Goal: Task Accomplishment & Management: Manage account settings

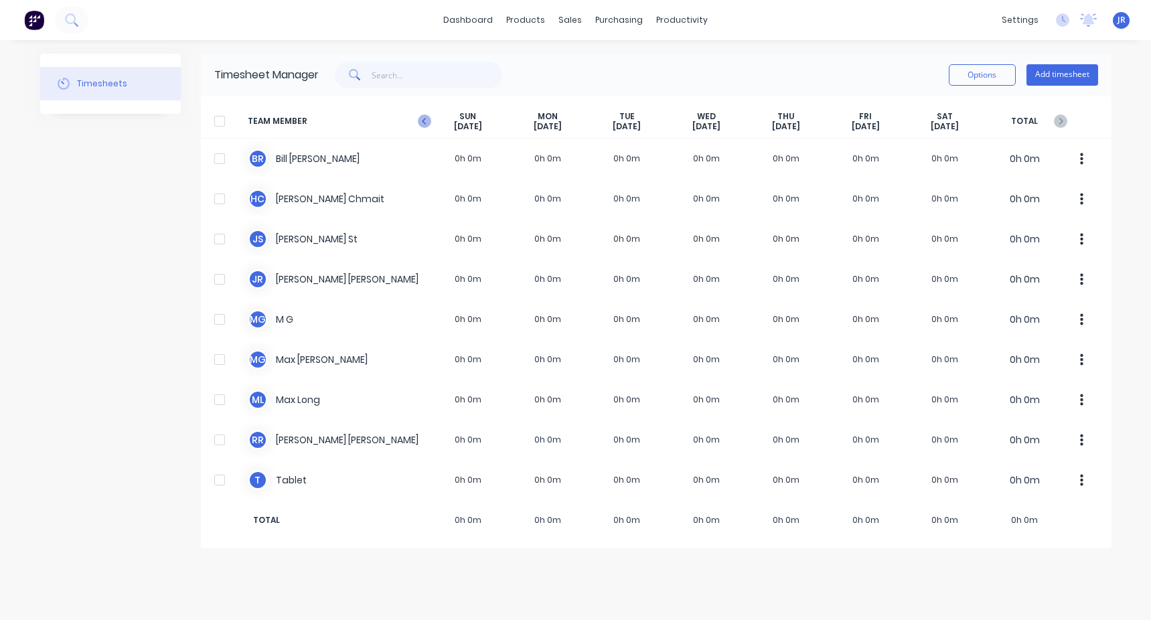
click at [425, 128] on icon "button" at bounding box center [424, 120] width 13 height 13
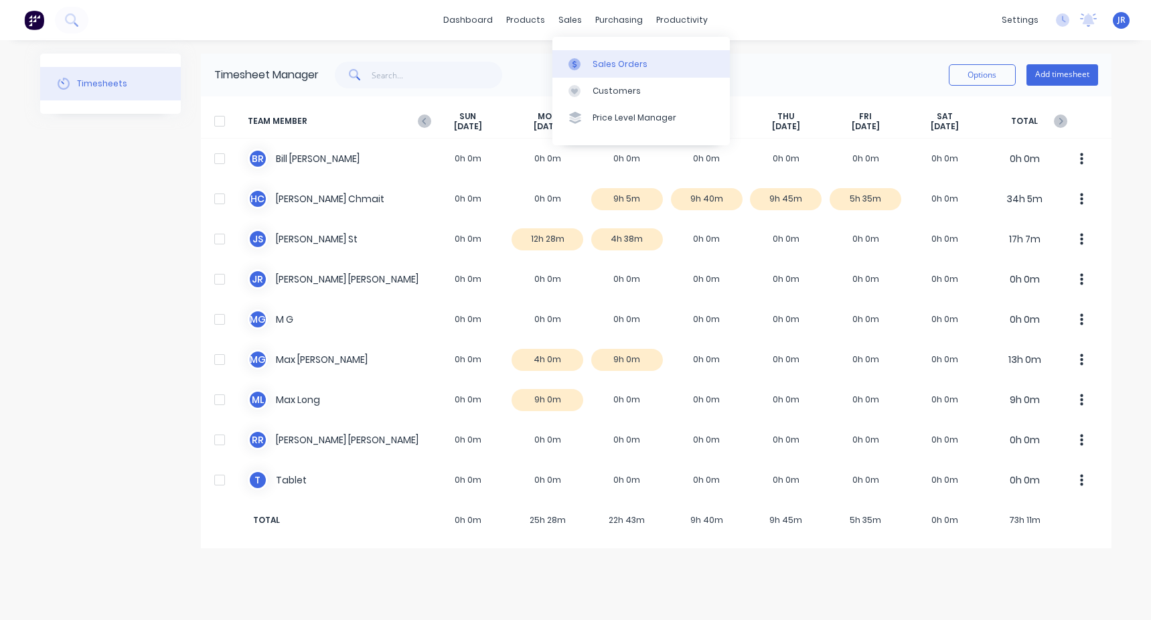
click at [599, 58] on div "Sales Orders" at bounding box center [619, 64] width 55 height 12
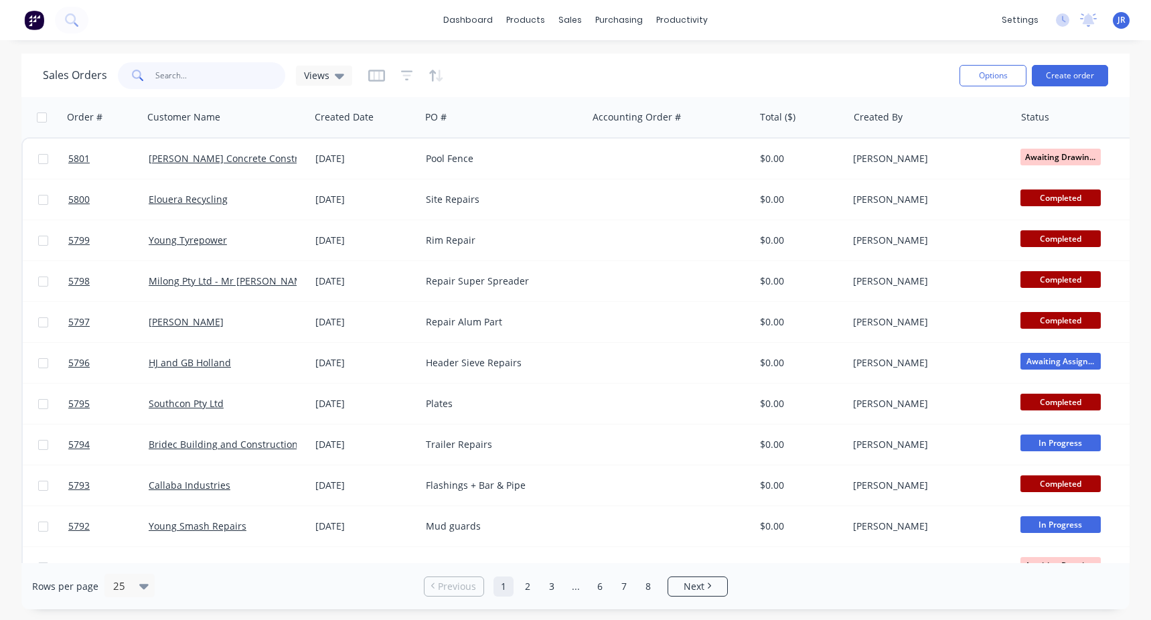
click at [199, 77] on input "text" at bounding box center [220, 75] width 131 height 27
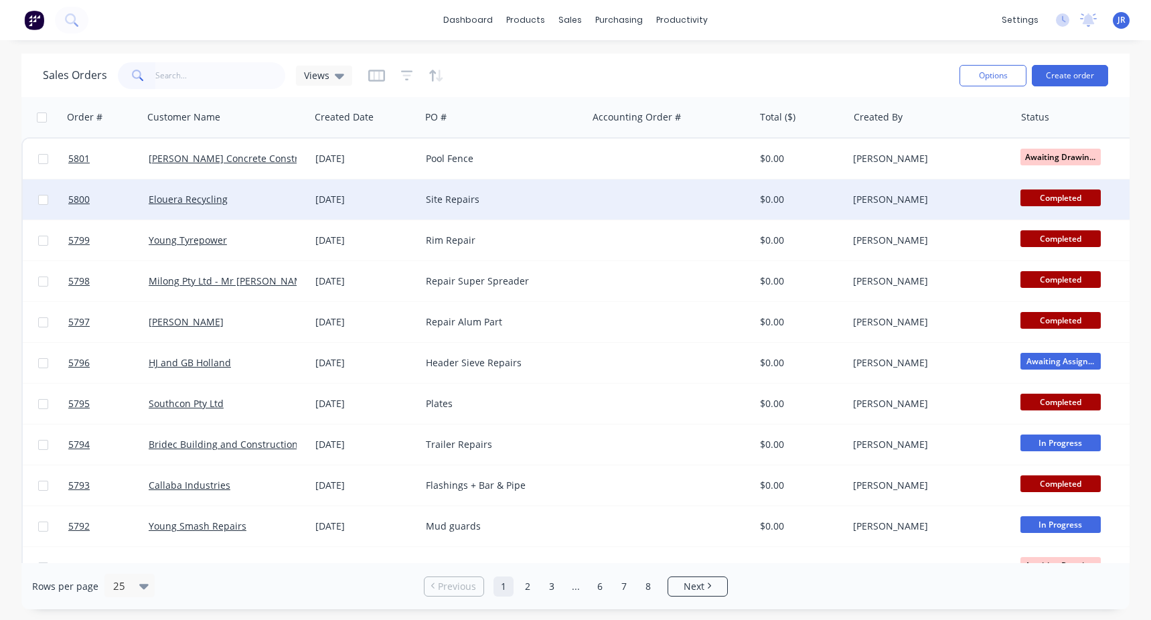
click at [256, 205] on div "Elouera Recycling" at bounding box center [223, 199] width 149 height 13
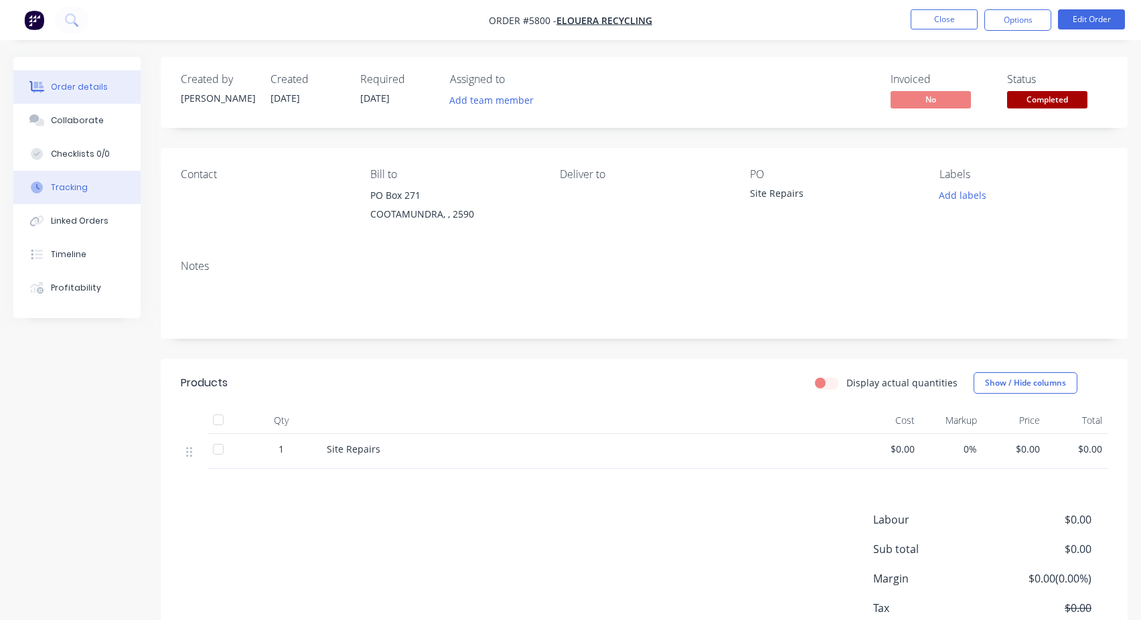
click at [86, 201] on button "Tracking" at bounding box center [76, 187] width 127 height 33
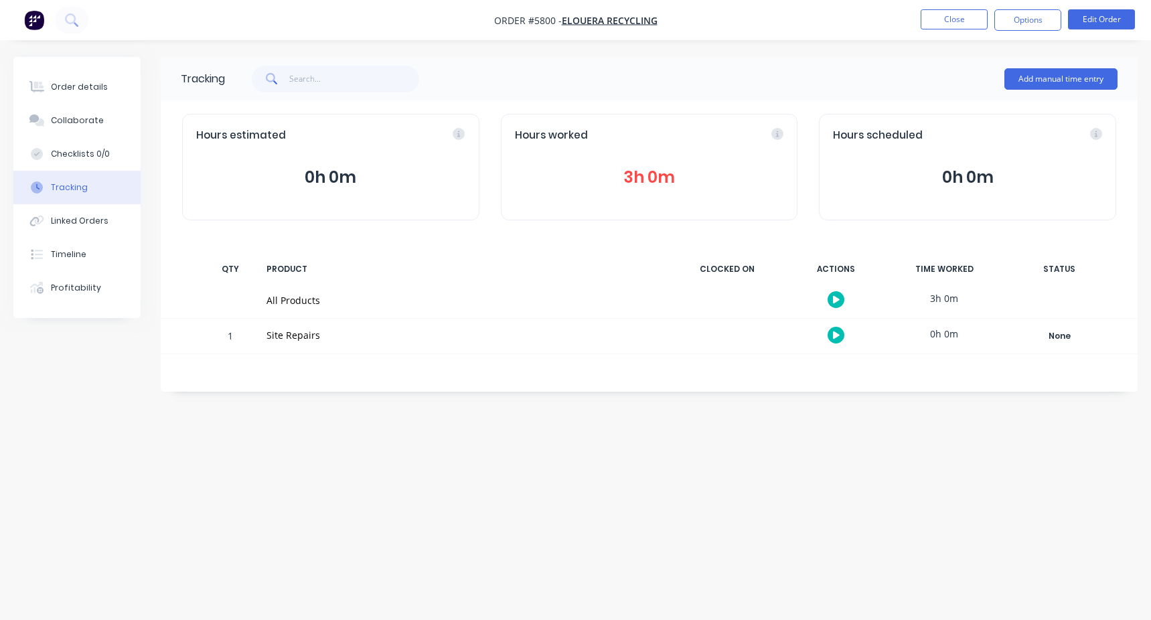
click at [653, 179] on button "3h 0m" at bounding box center [649, 177] width 269 height 25
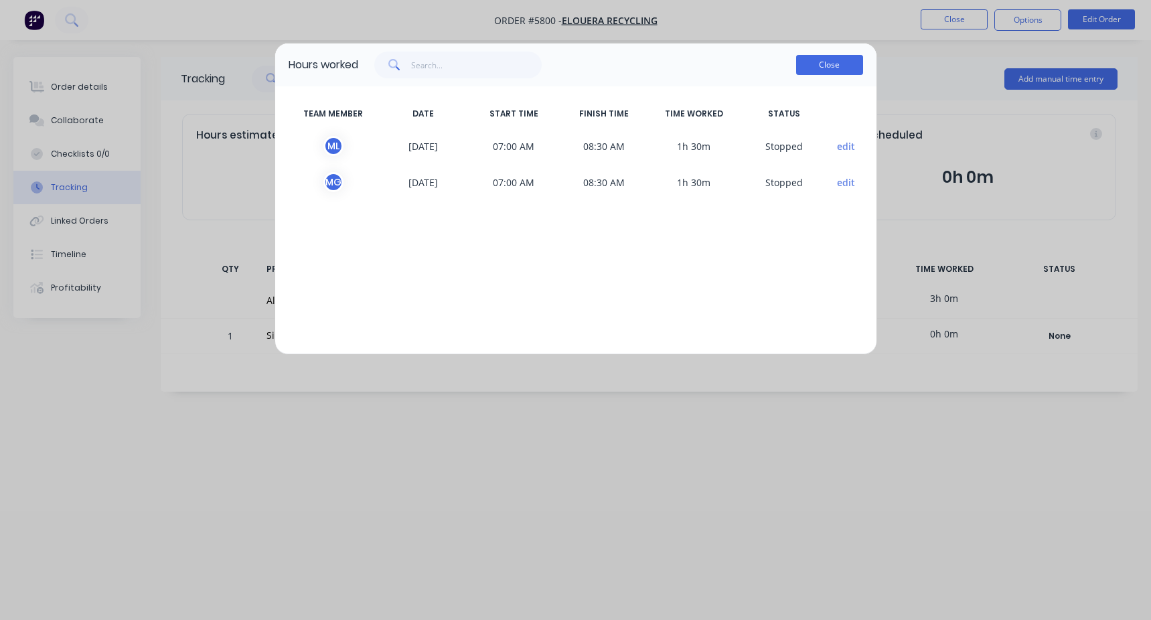
click at [823, 68] on button "Close" at bounding box center [829, 65] width 67 height 20
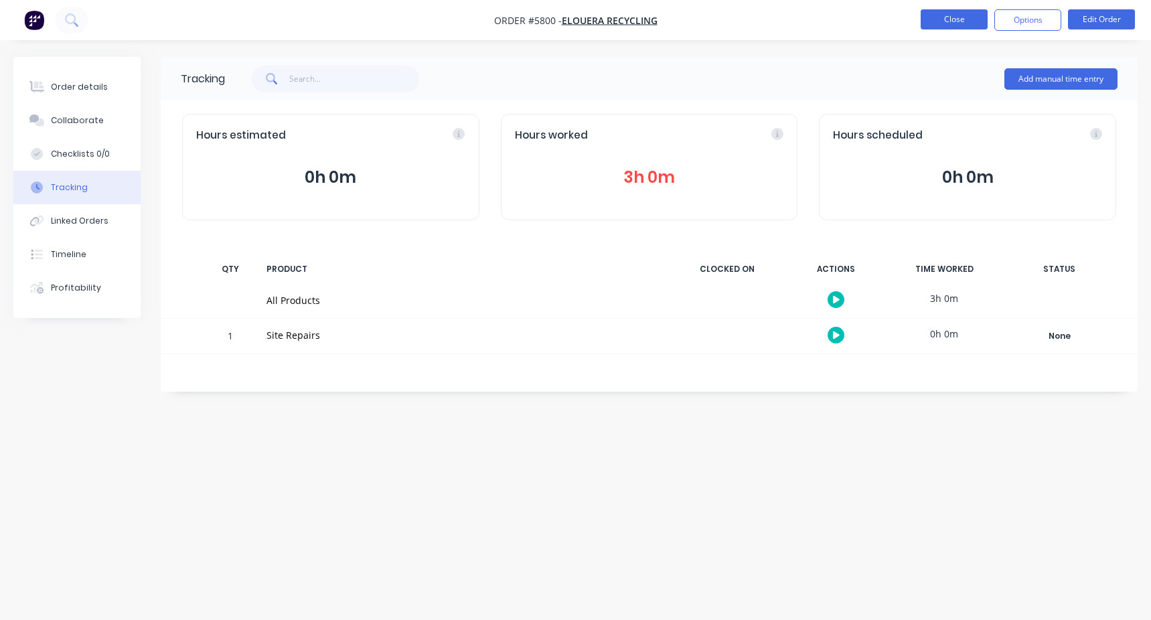
click at [959, 20] on button "Close" at bounding box center [953, 19] width 67 height 20
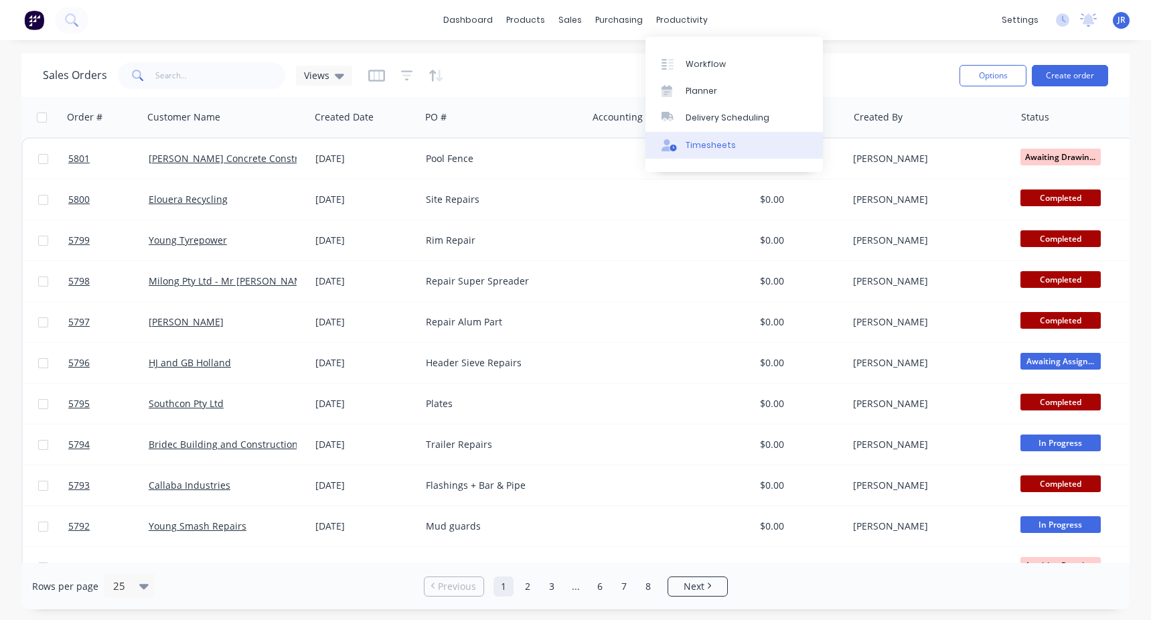
click at [702, 143] on div "Timesheets" at bounding box center [710, 145] width 50 height 12
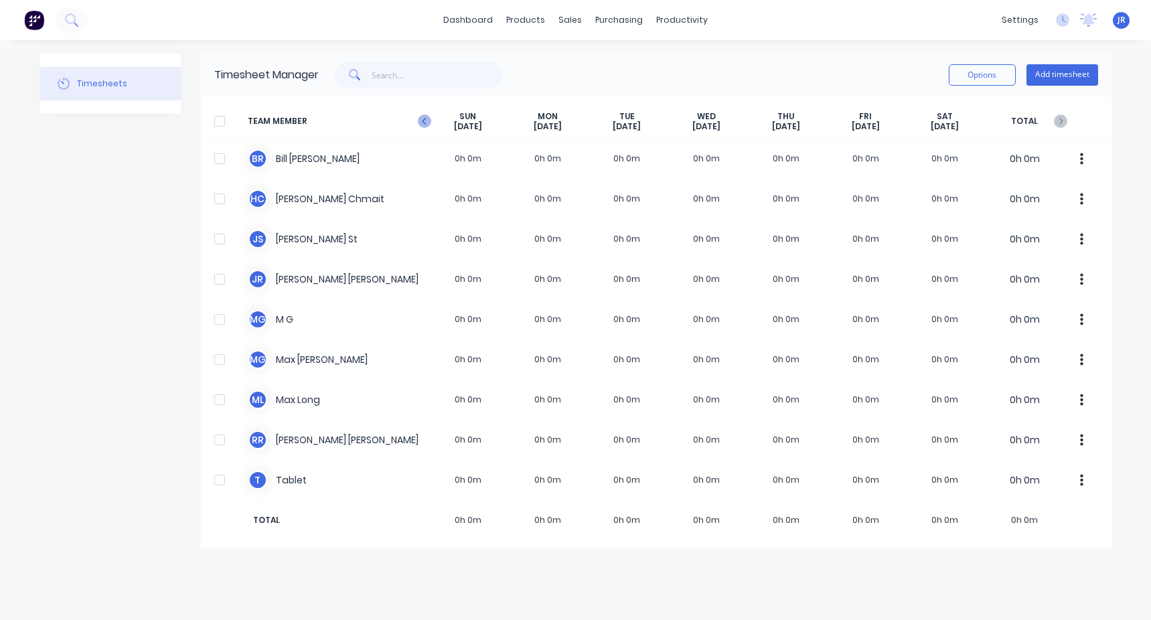
click at [424, 118] on icon "button" at bounding box center [424, 120] width 13 height 13
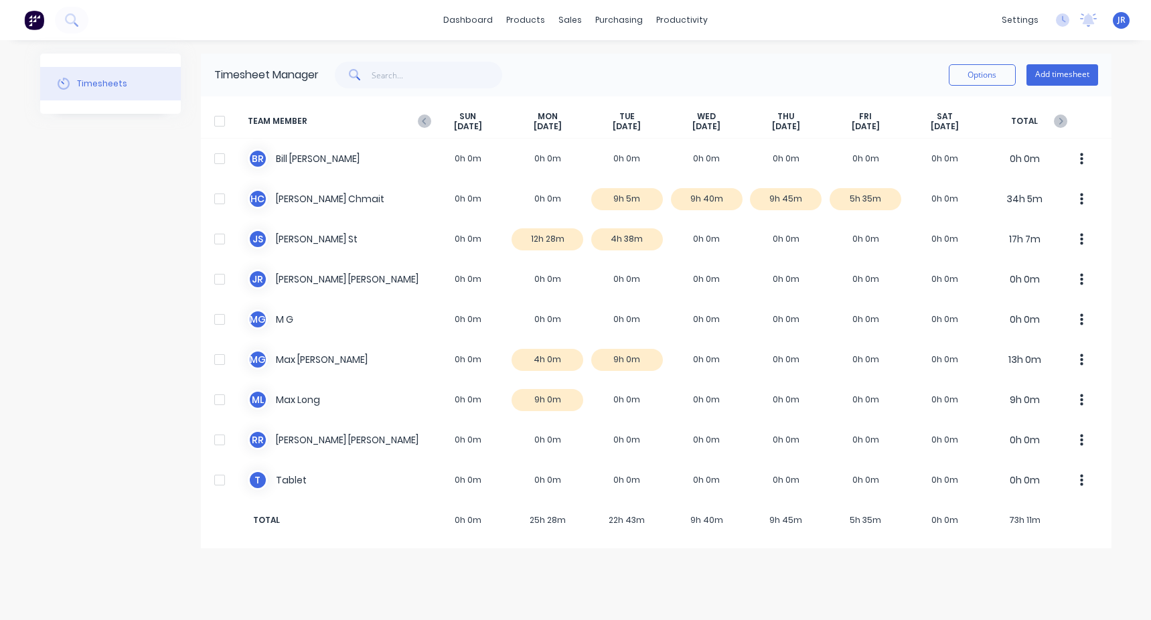
click at [424, 118] on icon "button" at bounding box center [424, 120] width 13 height 13
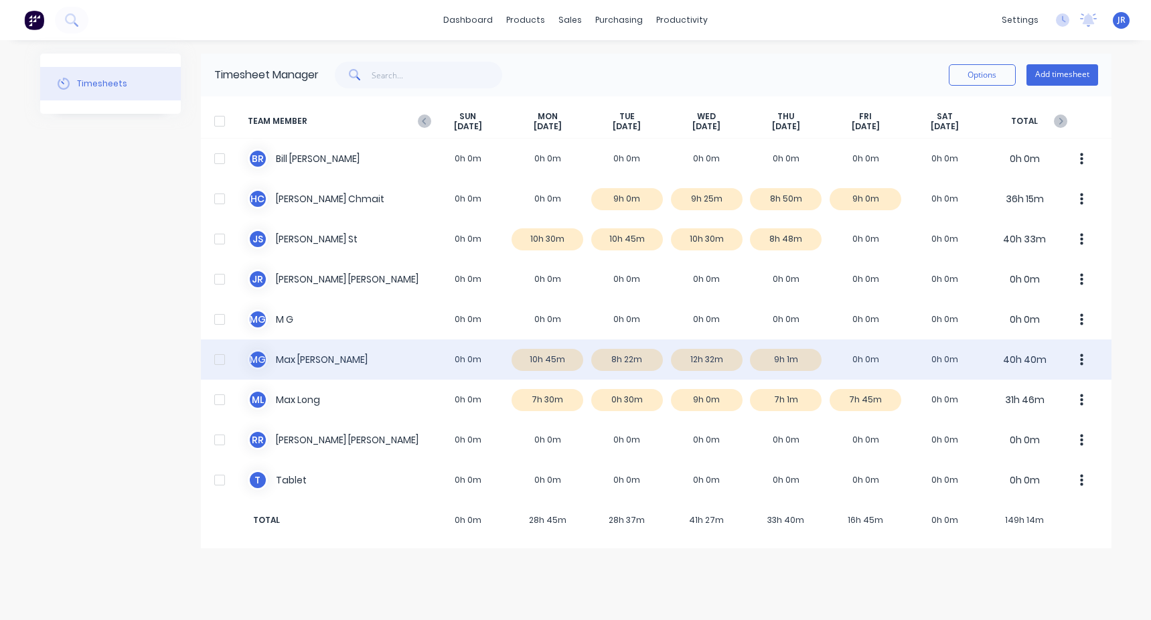
click at [631, 356] on div "M G [PERSON_NAME] 0h 0m 10h 45m 8h 22m 12h 32m 9h 1m 0h 0m 0h 0m 40h 40m" at bounding box center [656, 359] width 910 height 40
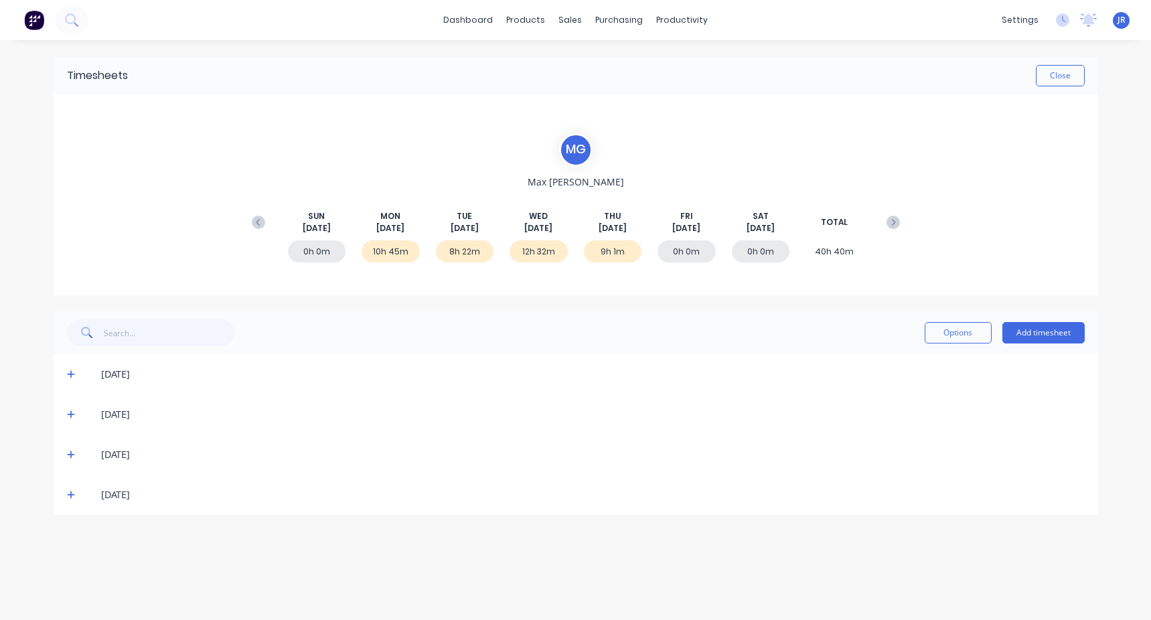
click at [70, 378] on icon at bounding box center [71, 375] width 8 height 8
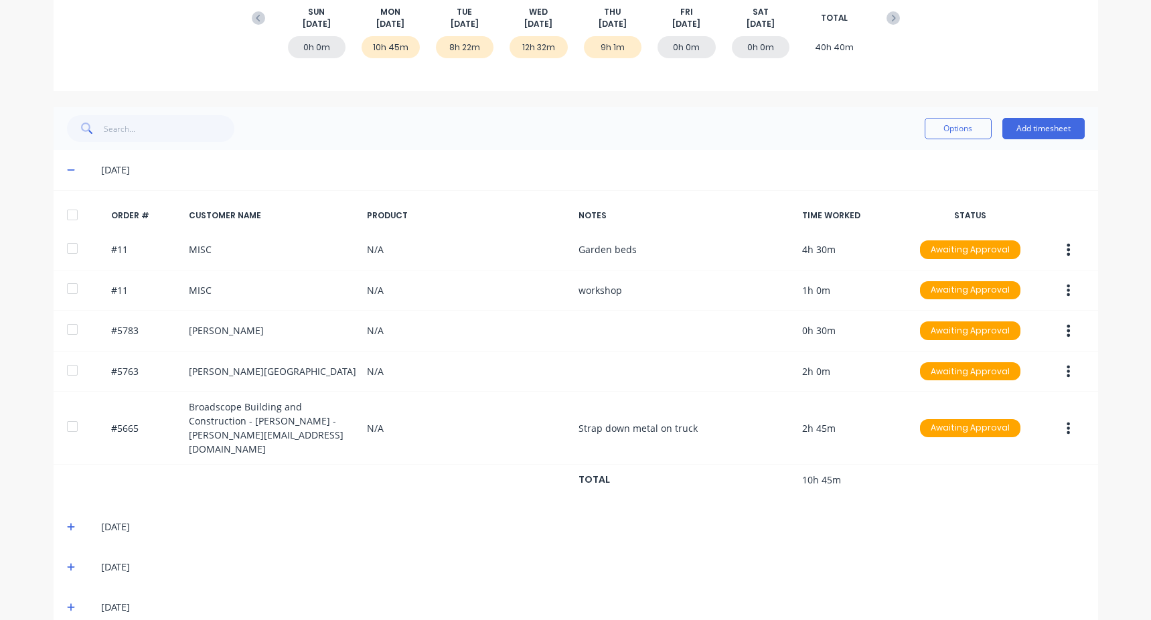
scroll to position [214, 0]
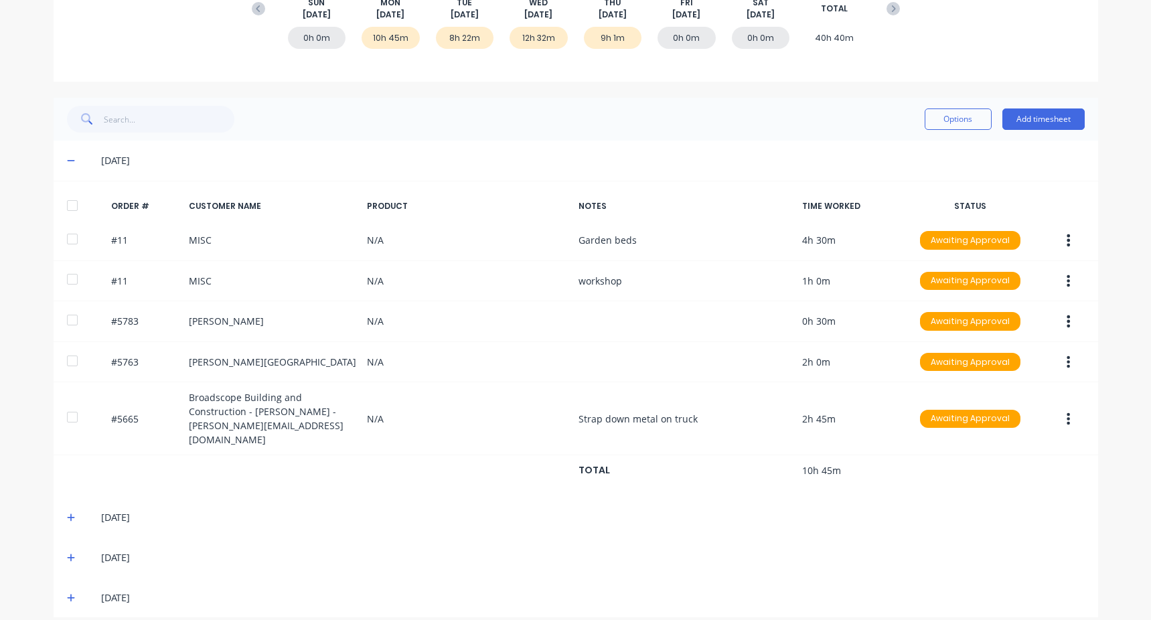
click at [67, 513] on icon at bounding box center [71, 517] width 9 height 9
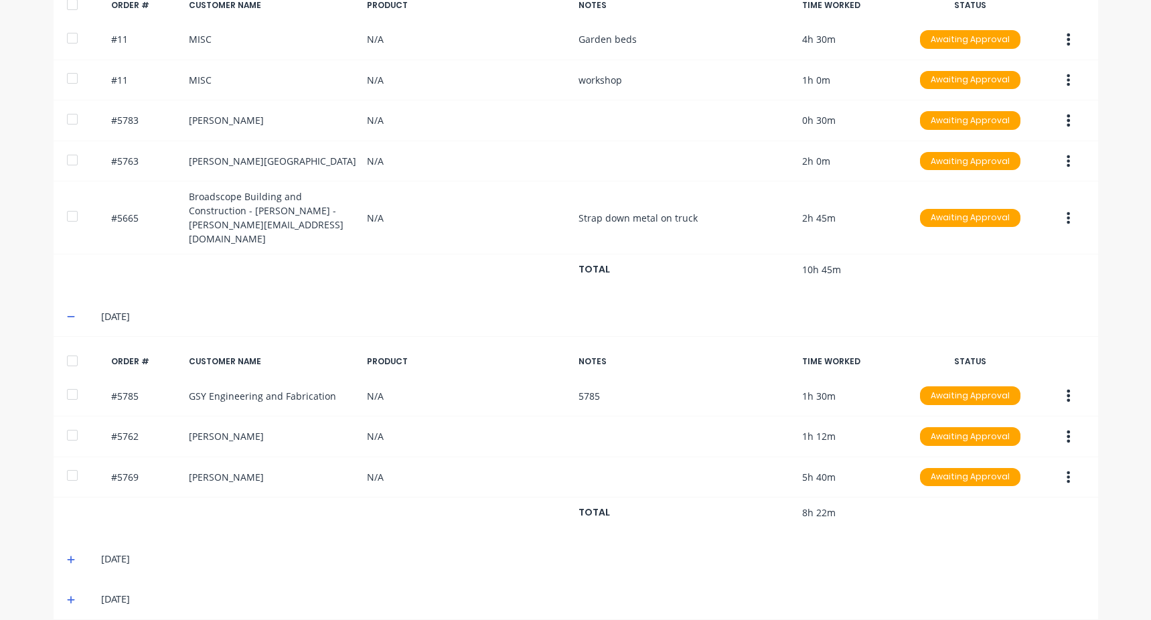
scroll to position [416, 0]
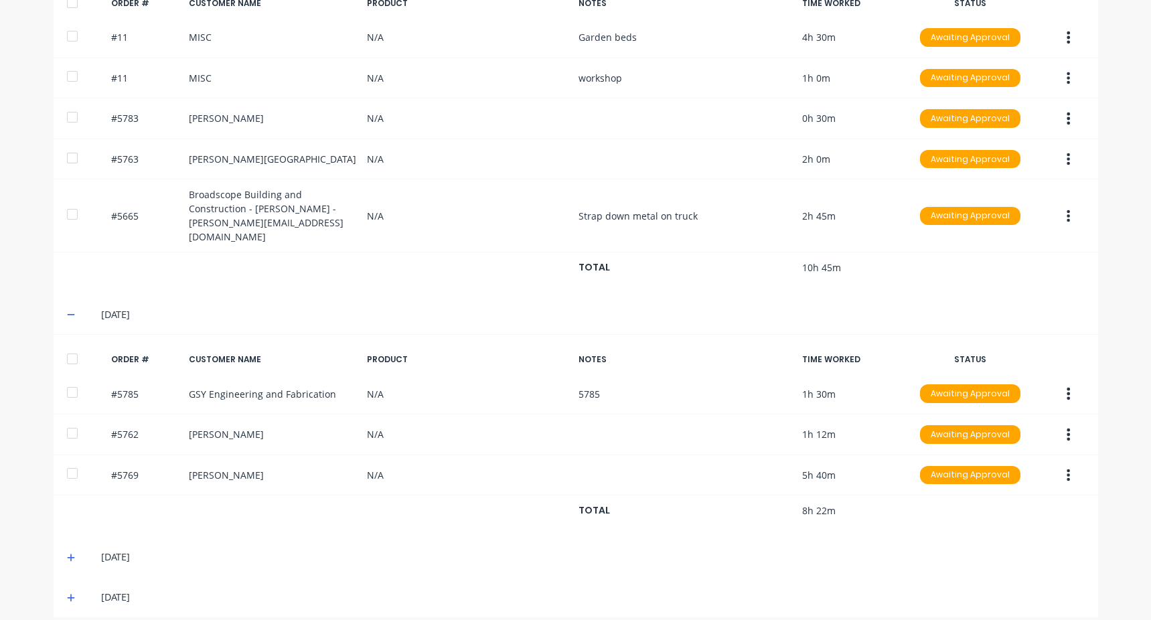
click at [60, 538] on div "[DATE]" at bounding box center [576, 557] width 1044 height 40
click at [67, 553] on icon at bounding box center [71, 557] width 9 height 9
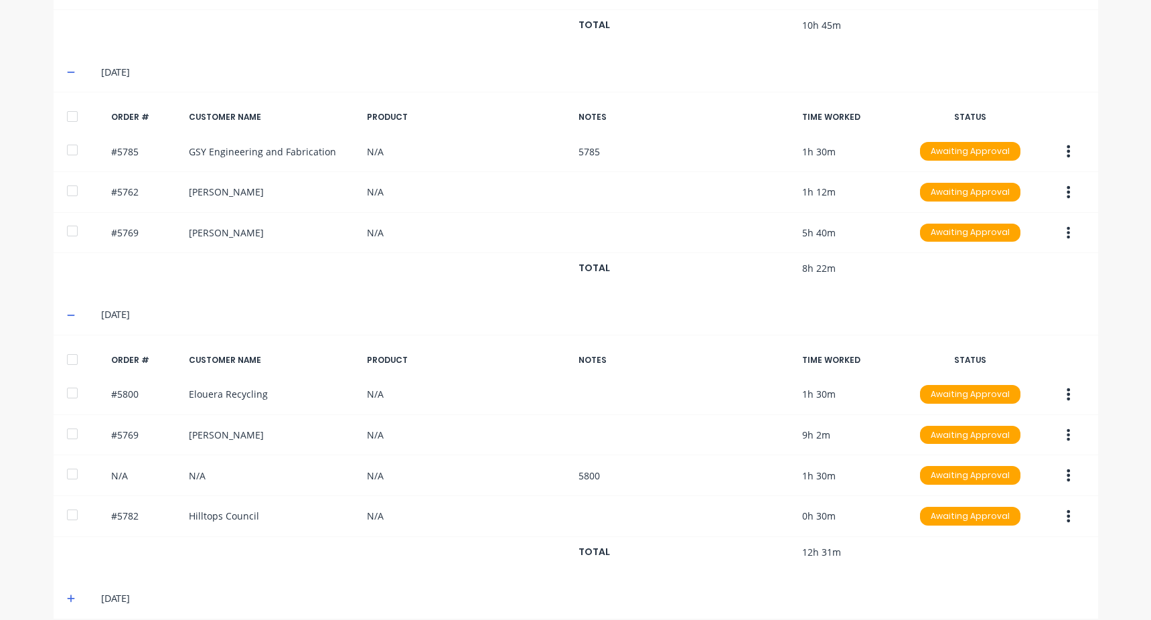
scroll to position [660, 0]
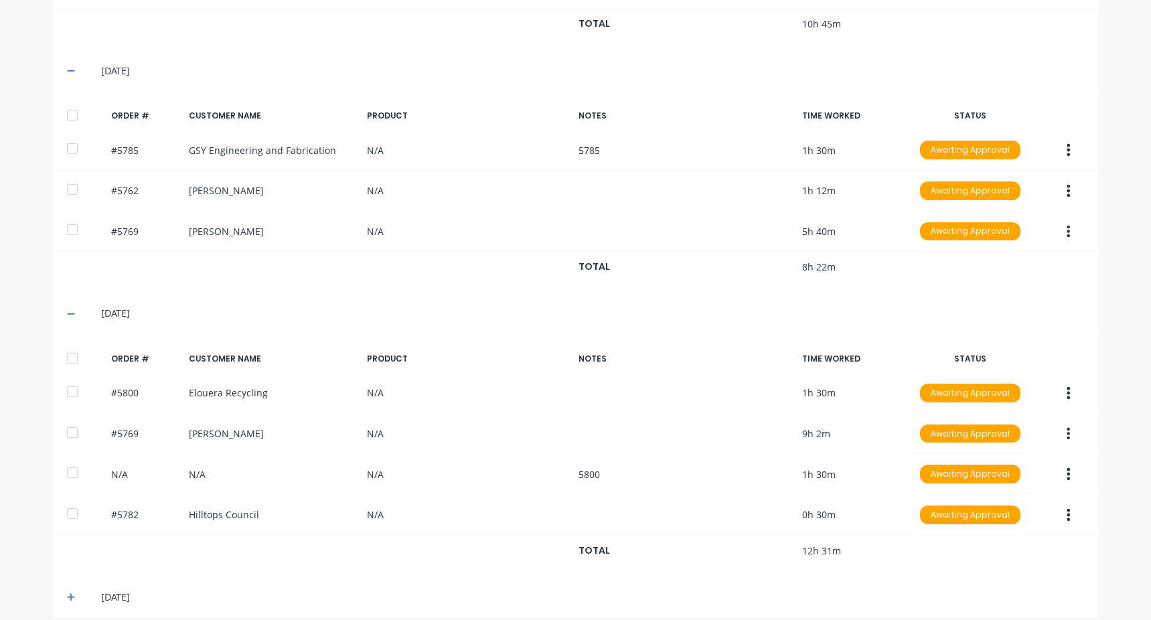
click at [67, 593] on icon at bounding box center [71, 597] width 8 height 8
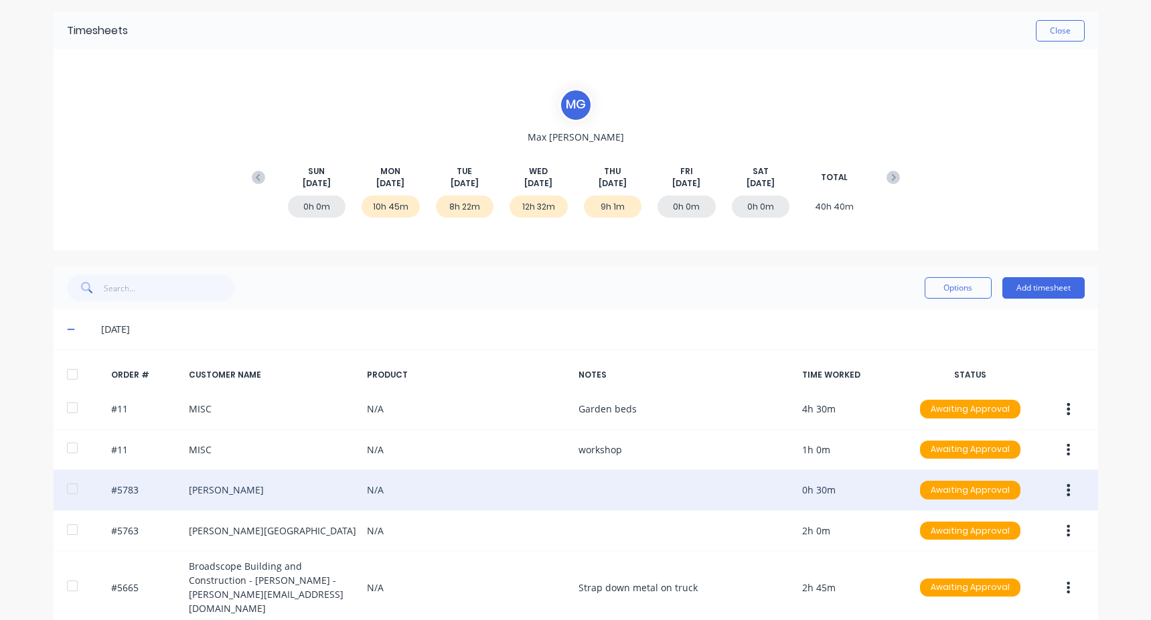
scroll to position [0, 0]
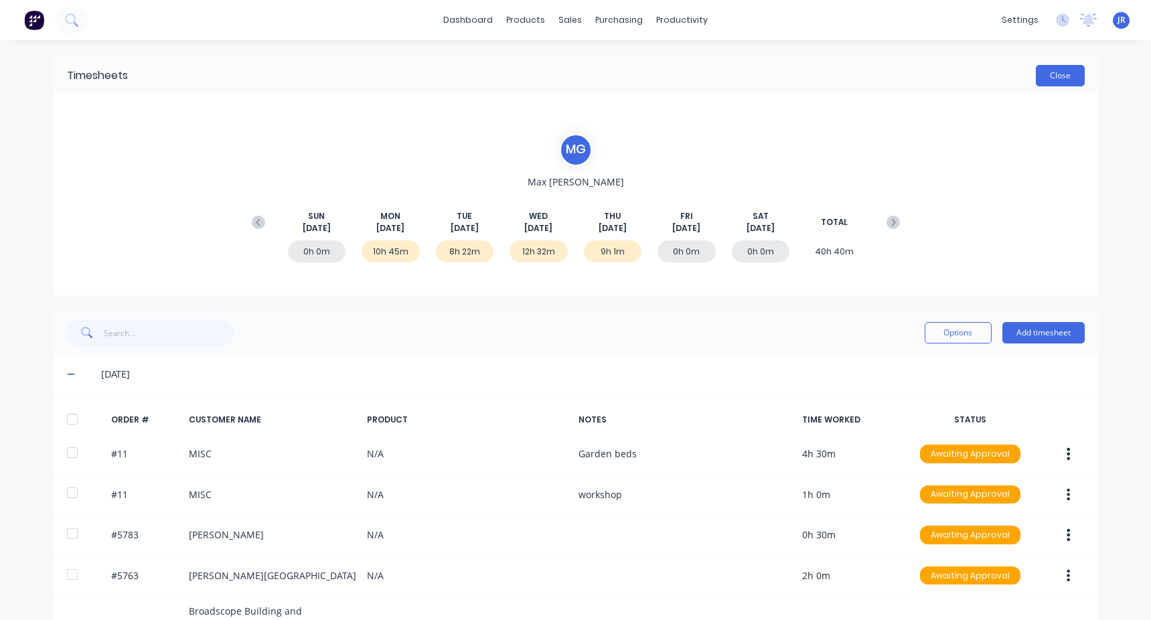
click at [1042, 68] on button "Close" at bounding box center [1060, 75] width 49 height 21
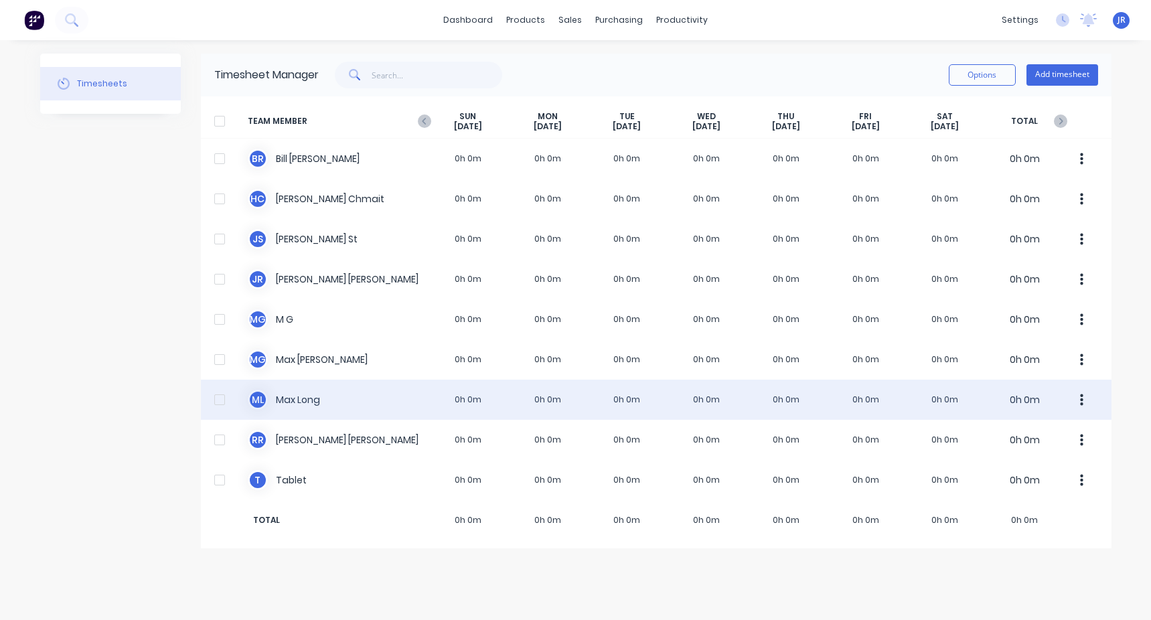
click at [374, 393] on div "M L [PERSON_NAME] 0h 0m 0h 0m 0h 0m 0h 0m 0h 0m 0h 0m 0h 0m 0h 0m" at bounding box center [656, 400] width 910 height 40
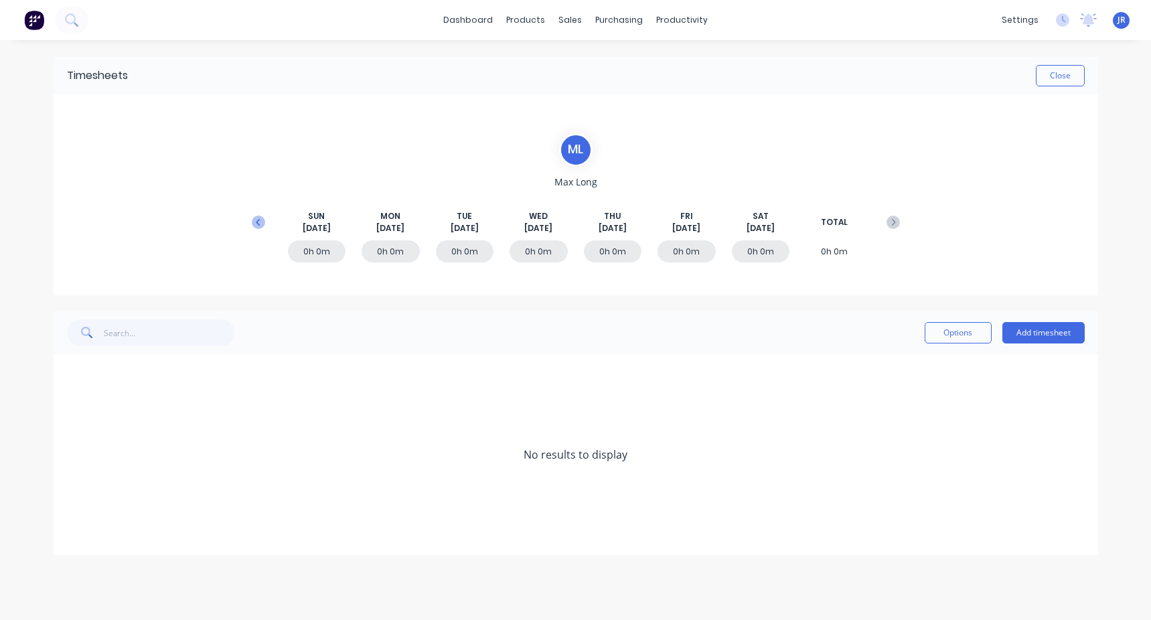
click at [258, 218] on icon at bounding box center [258, 222] width 13 height 13
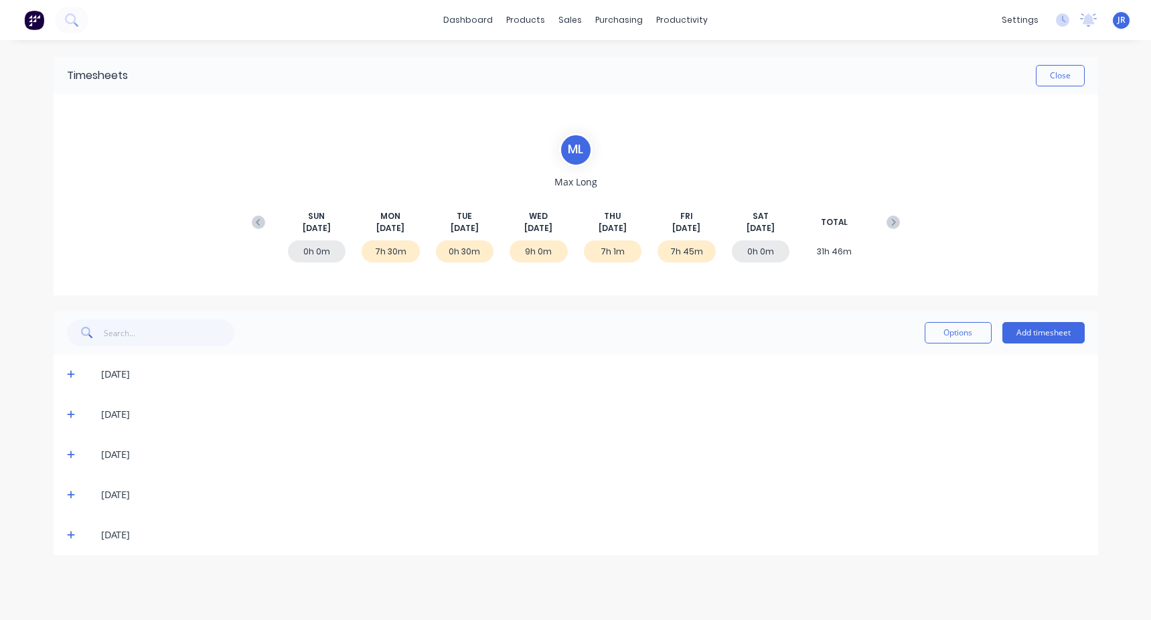
click at [72, 375] on icon at bounding box center [71, 375] width 8 height 8
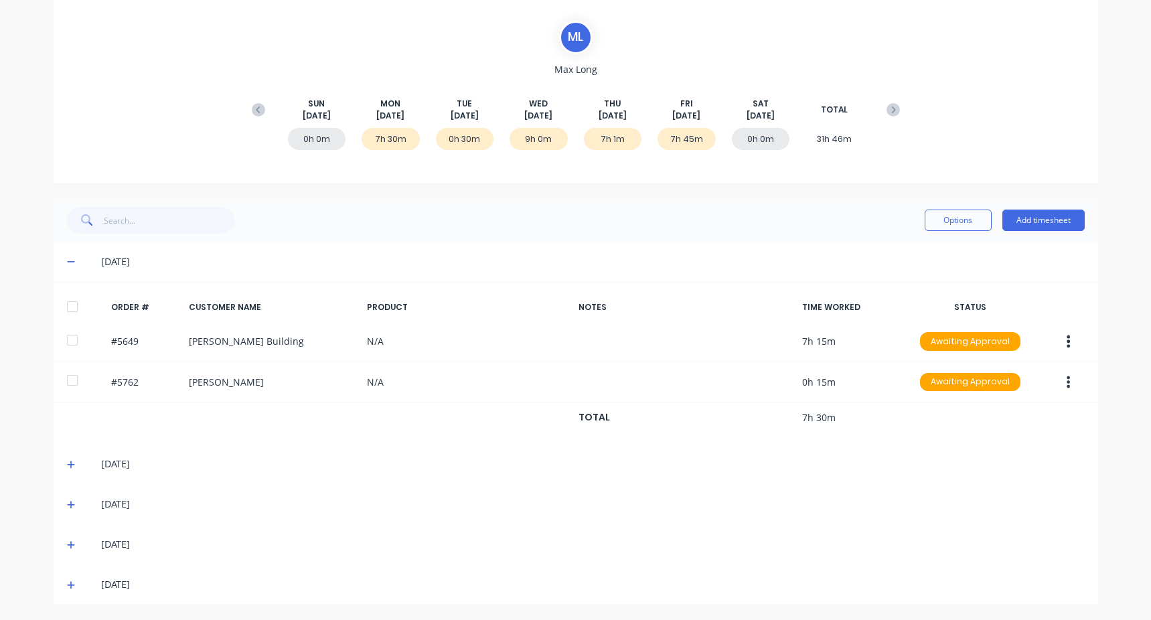
scroll to position [114, 0]
click at [69, 468] on span at bounding box center [73, 462] width 13 height 13
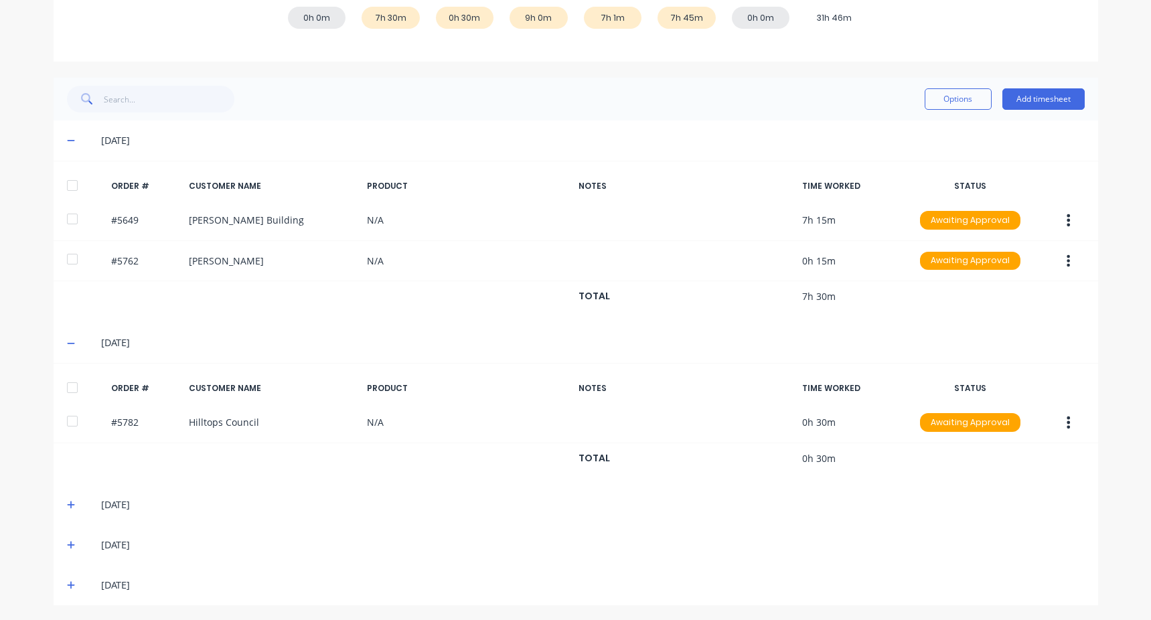
scroll to position [236, 0]
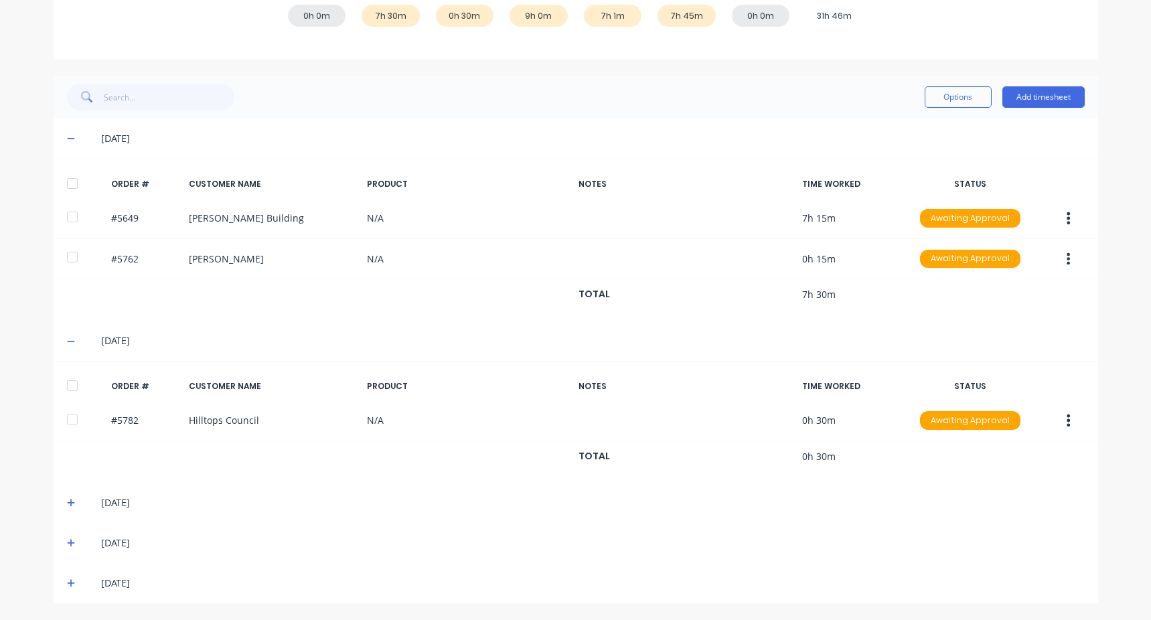
click at [60, 494] on div "[DATE]" at bounding box center [576, 503] width 1044 height 40
click at [68, 507] on icon at bounding box center [71, 502] width 9 height 9
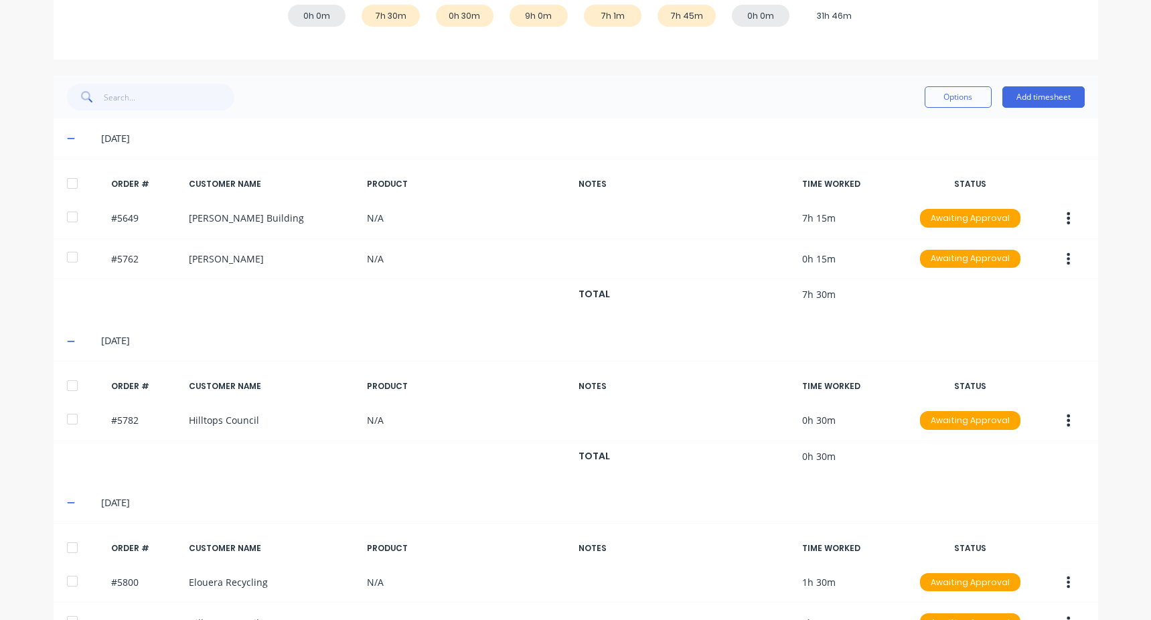
scroll to position [479, 0]
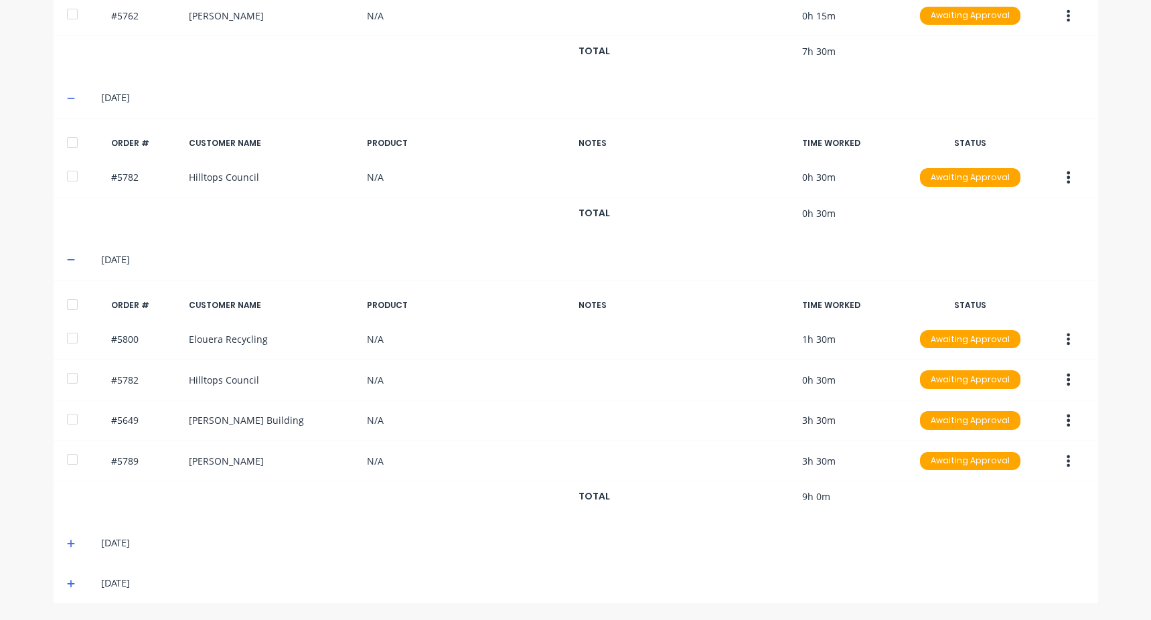
click at [67, 544] on icon at bounding box center [71, 544] width 8 height 8
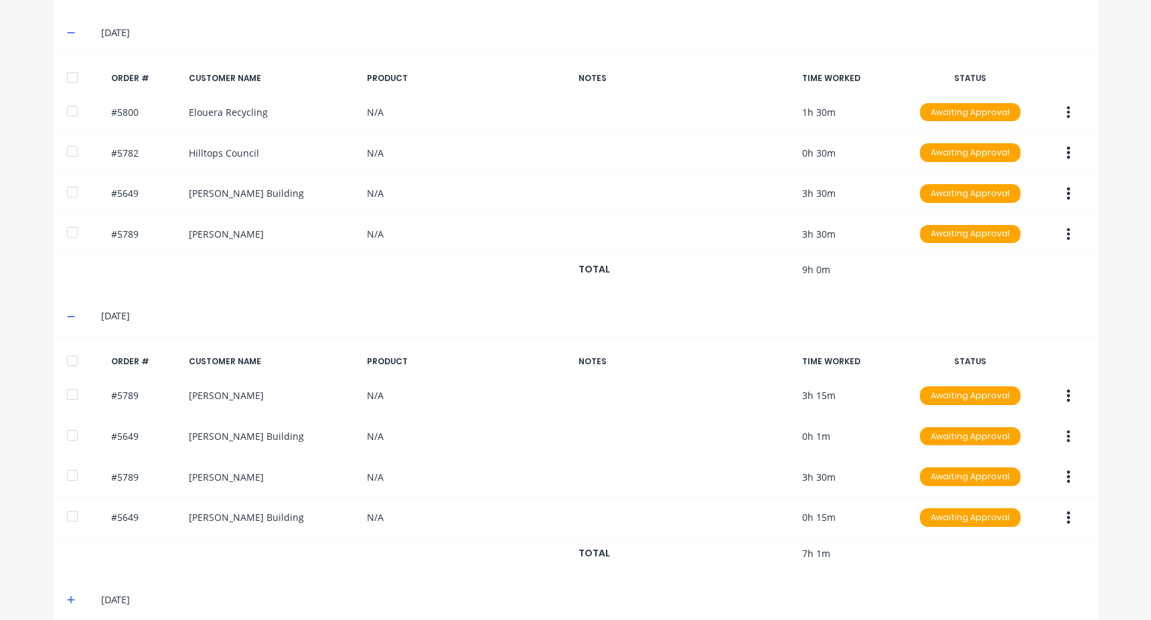
scroll to position [722, 0]
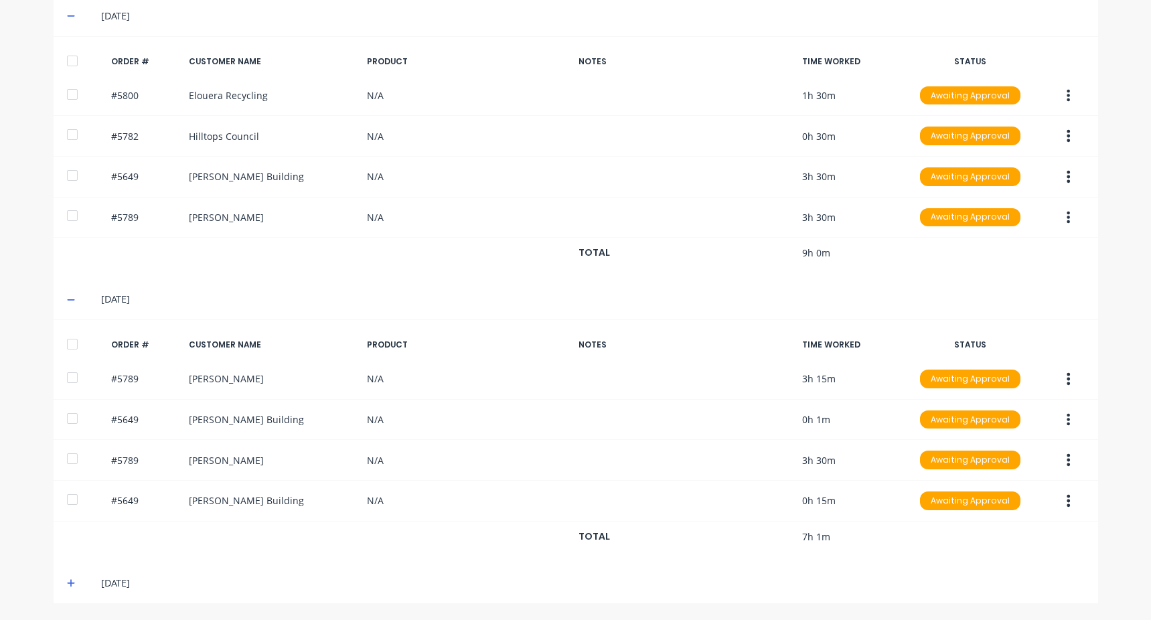
click at [73, 590] on div "[DATE]" at bounding box center [576, 583] width 1044 height 40
click at [72, 586] on span at bounding box center [73, 582] width 13 height 13
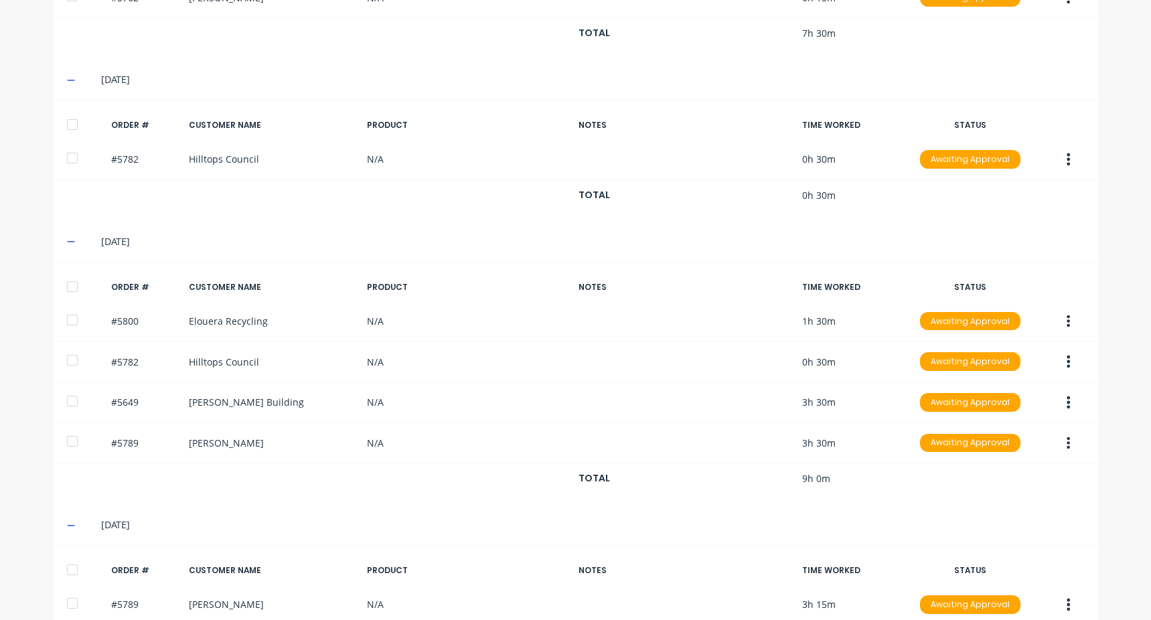
scroll to position [0, 0]
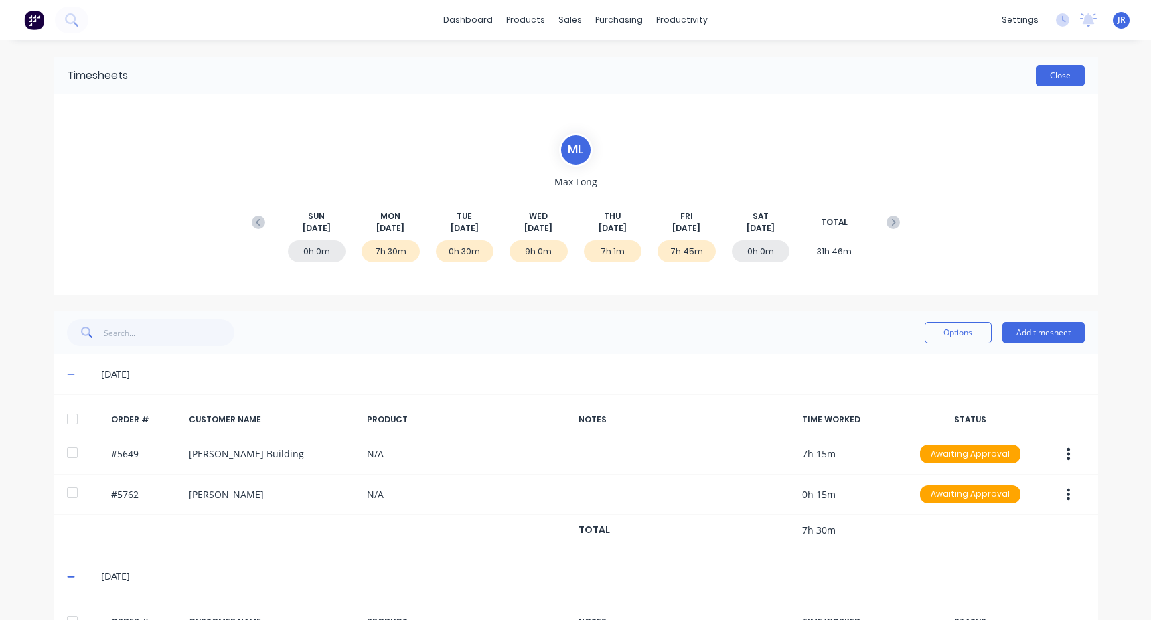
click at [1059, 69] on button "Close" at bounding box center [1060, 75] width 49 height 21
